Goal: Information Seeking & Learning: Learn about a topic

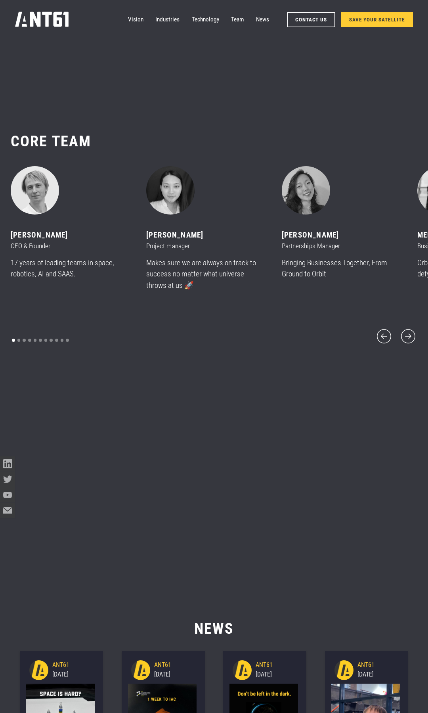
scroll to position [8671, 0]
click at [407, 329] on icon "next slide" at bounding box center [408, 337] width 18 height 18
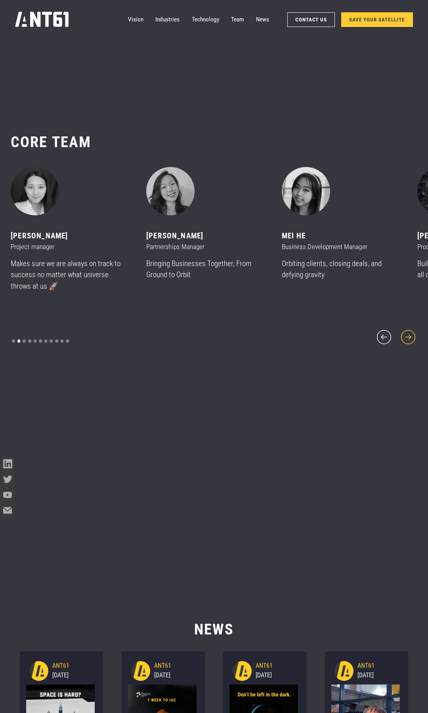
click at [407, 329] on icon "next slide" at bounding box center [408, 337] width 18 height 18
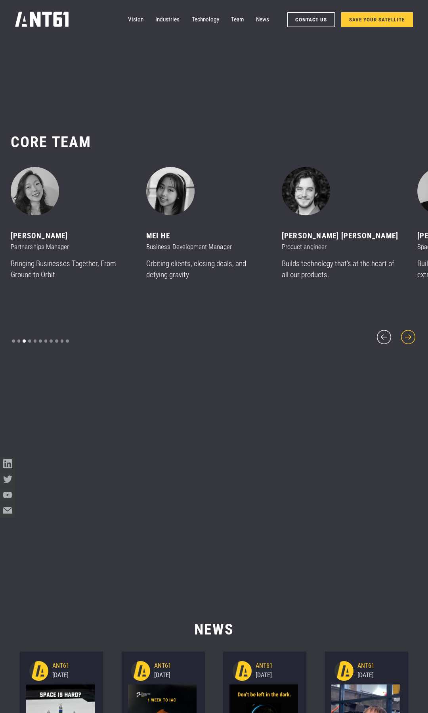
click at [407, 329] on icon "next slide" at bounding box center [408, 337] width 18 height 18
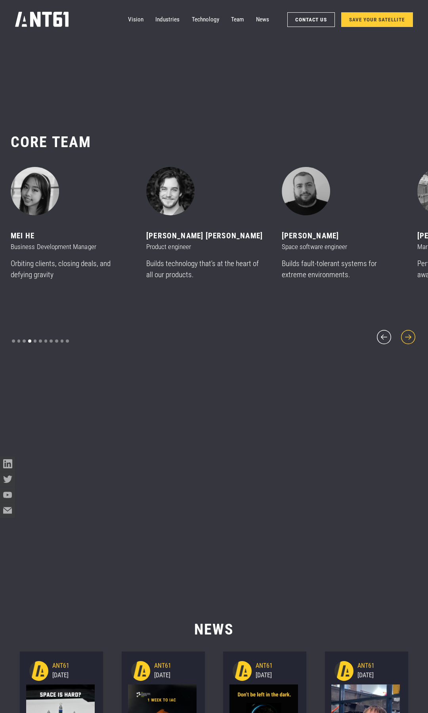
click at [407, 329] on icon "next slide" at bounding box center [408, 337] width 18 height 18
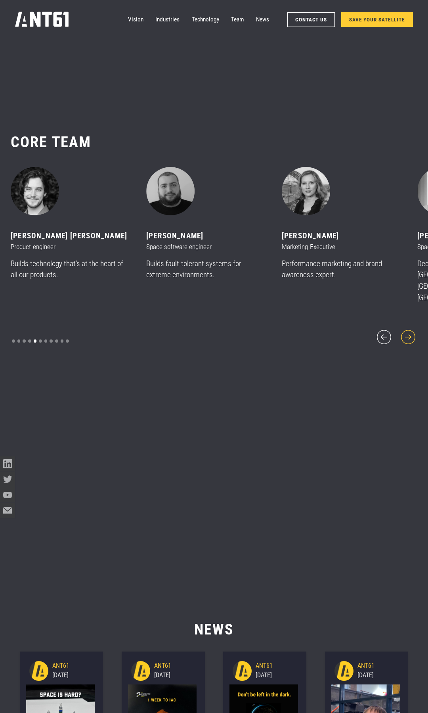
click at [407, 329] on icon "next slide" at bounding box center [408, 337] width 18 height 18
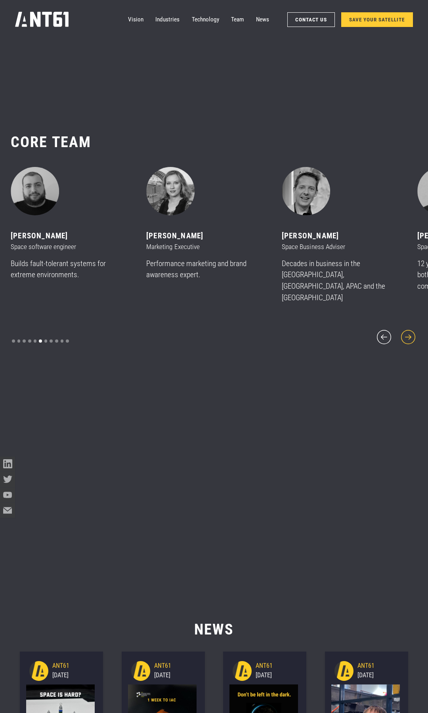
click at [407, 329] on icon "next slide" at bounding box center [408, 337] width 18 height 18
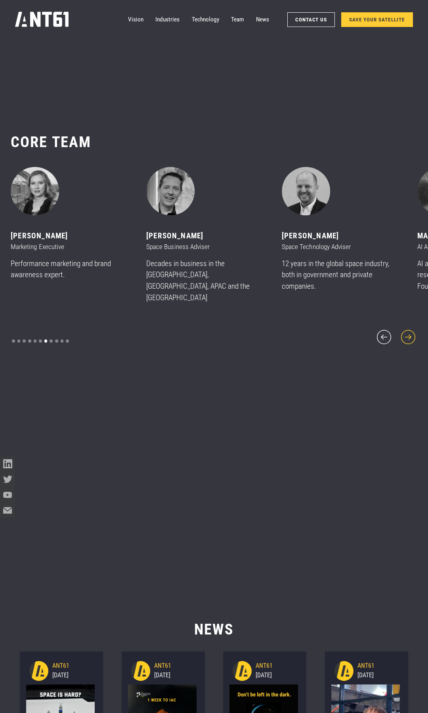
click at [407, 329] on icon "next slide" at bounding box center [408, 337] width 18 height 18
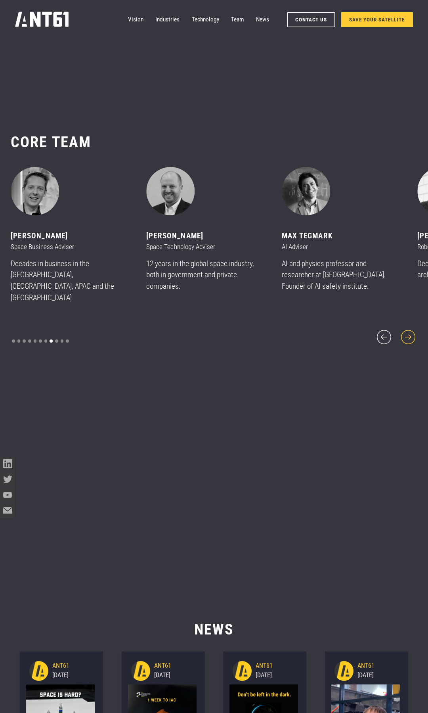
click at [407, 329] on icon "next slide" at bounding box center [408, 337] width 18 height 18
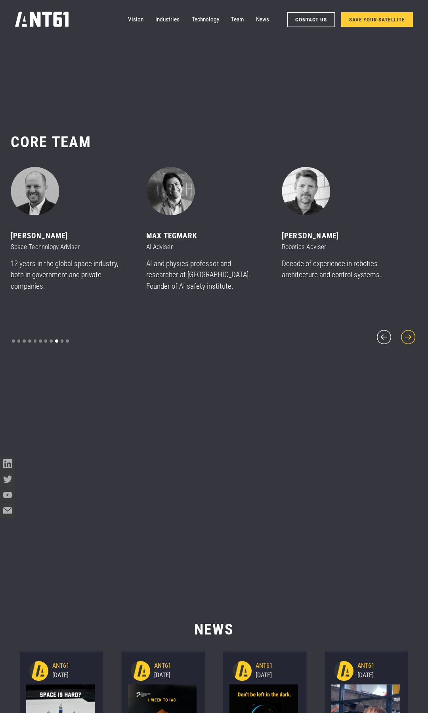
click at [407, 329] on icon "next slide" at bounding box center [408, 337] width 18 height 18
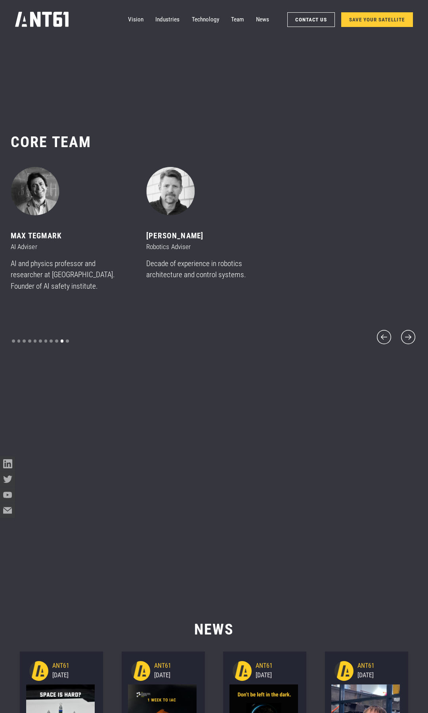
click at [373, 330] on div "[PERSON_NAME] CEO & Founder 17 years of leading teams in space, robotics, AI an…" at bounding box center [214, 256] width 407 height 179
click at [386, 331] on icon "previous slide" at bounding box center [384, 337] width 14 height 14
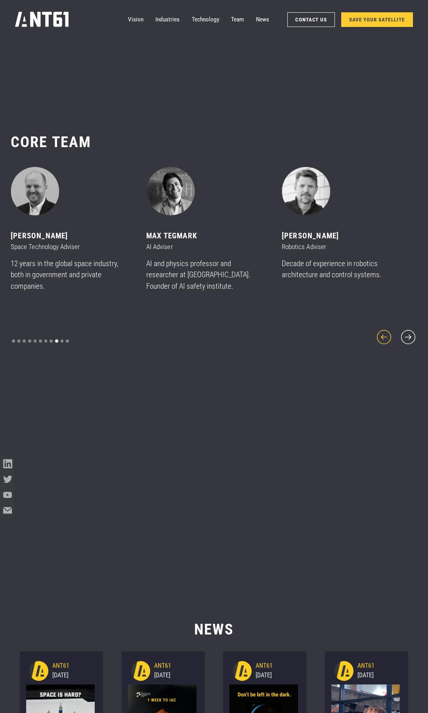
click at [386, 331] on icon "previous slide" at bounding box center [384, 337] width 18 height 18
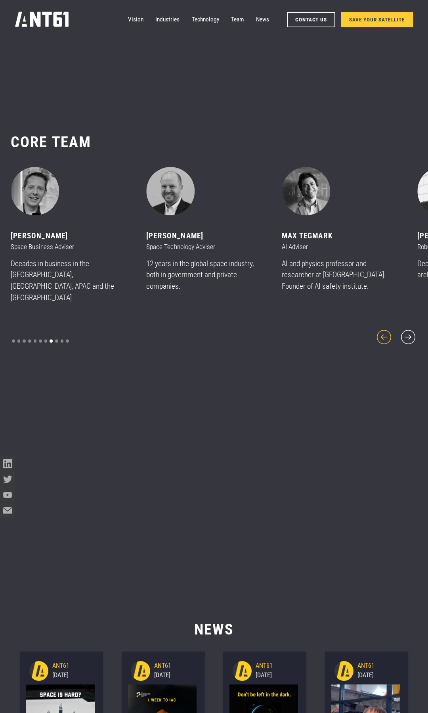
click at [385, 331] on icon "previous slide" at bounding box center [384, 337] width 18 height 18
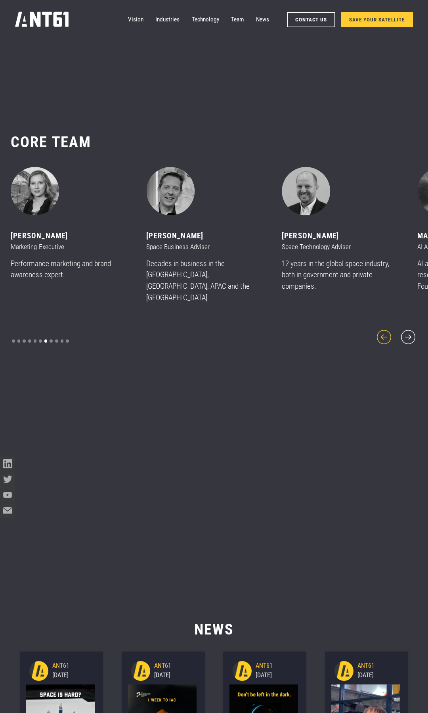
click at [385, 331] on icon "previous slide" at bounding box center [384, 337] width 18 height 18
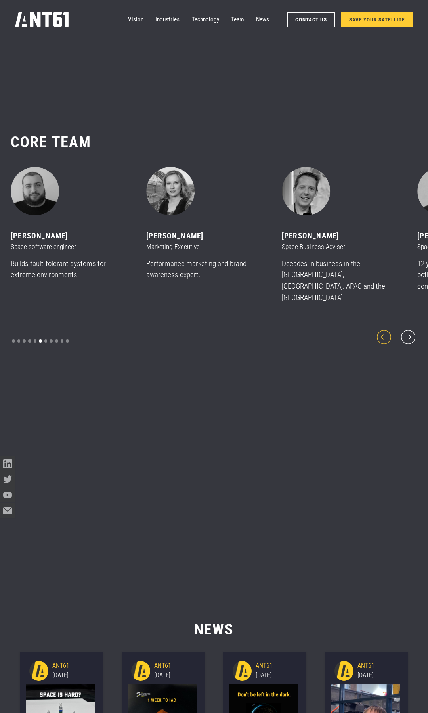
click at [385, 331] on icon "previous slide" at bounding box center [384, 337] width 18 height 18
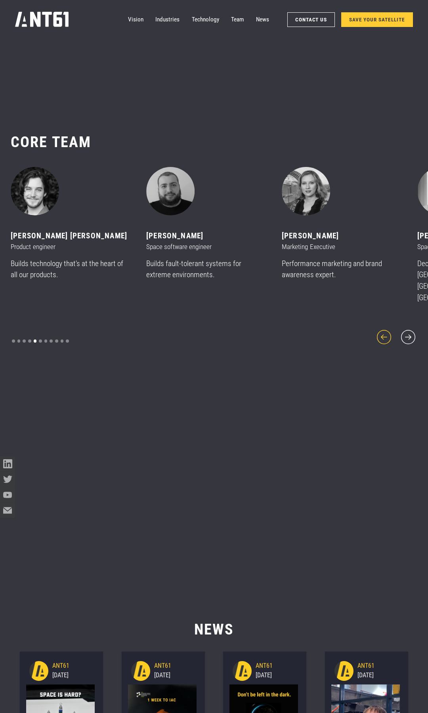
click at [385, 331] on icon "previous slide" at bounding box center [384, 337] width 18 height 18
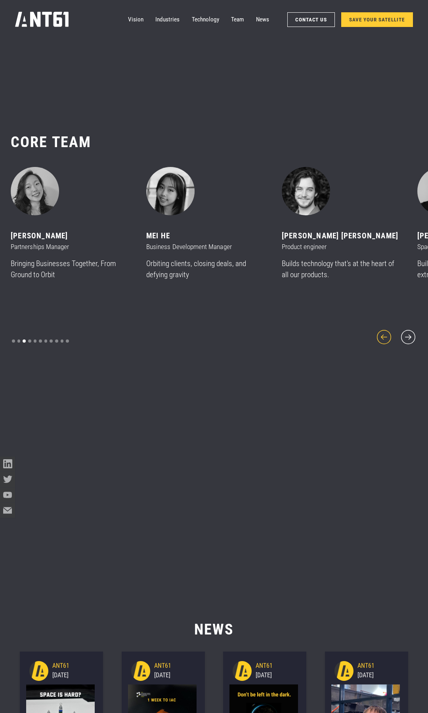
click at [385, 331] on icon "previous slide" at bounding box center [384, 337] width 18 height 18
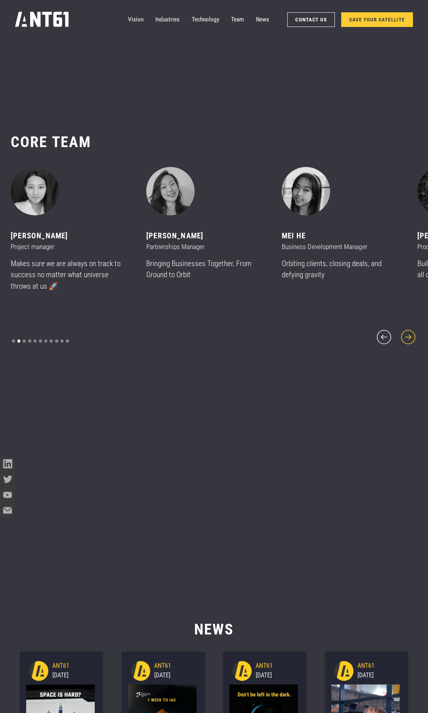
click at [406, 332] on icon "next slide" at bounding box center [408, 337] width 18 height 18
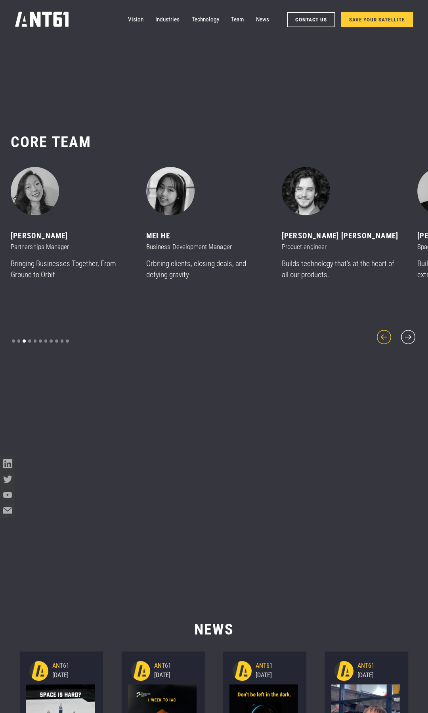
click at [385, 331] on icon "previous slide" at bounding box center [384, 337] width 18 height 18
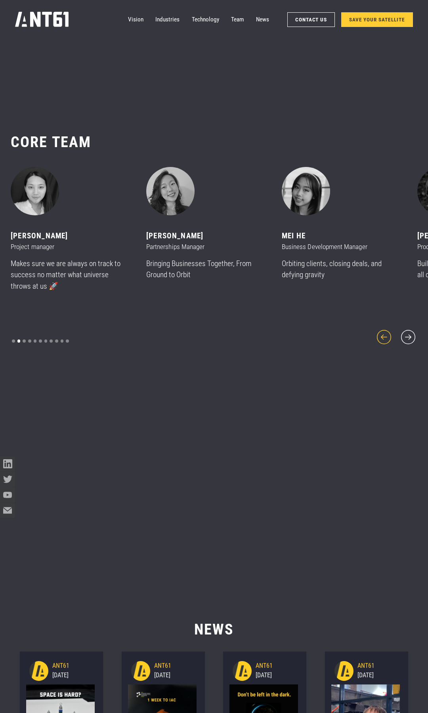
click at [385, 330] on icon "previous slide" at bounding box center [384, 337] width 18 height 18
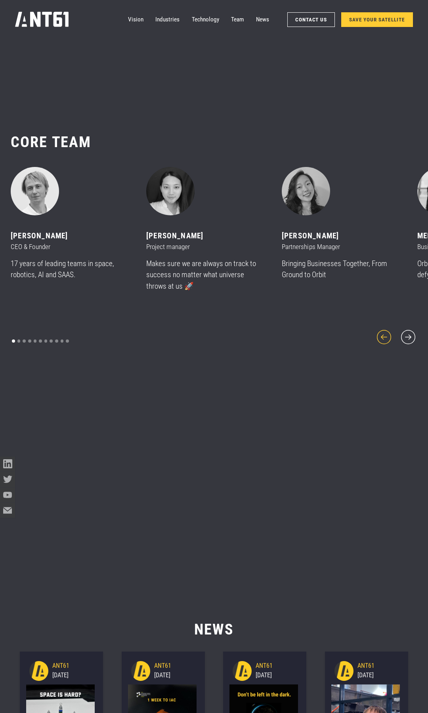
click at [385, 330] on icon "previous slide" at bounding box center [384, 337] width 18 height 18
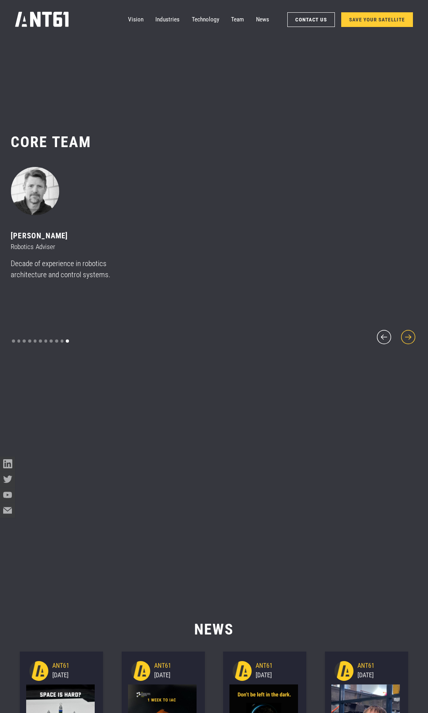
click at [407, 331] on icon "next slide" at bounding box center [408, 337] width 14 height 14
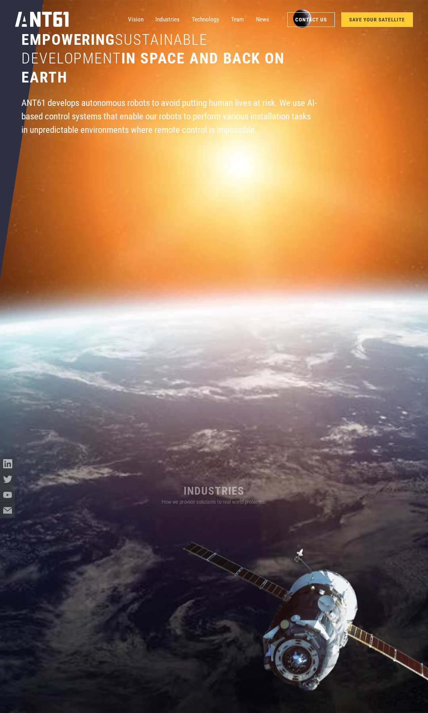
scroll to position [0, 0]
